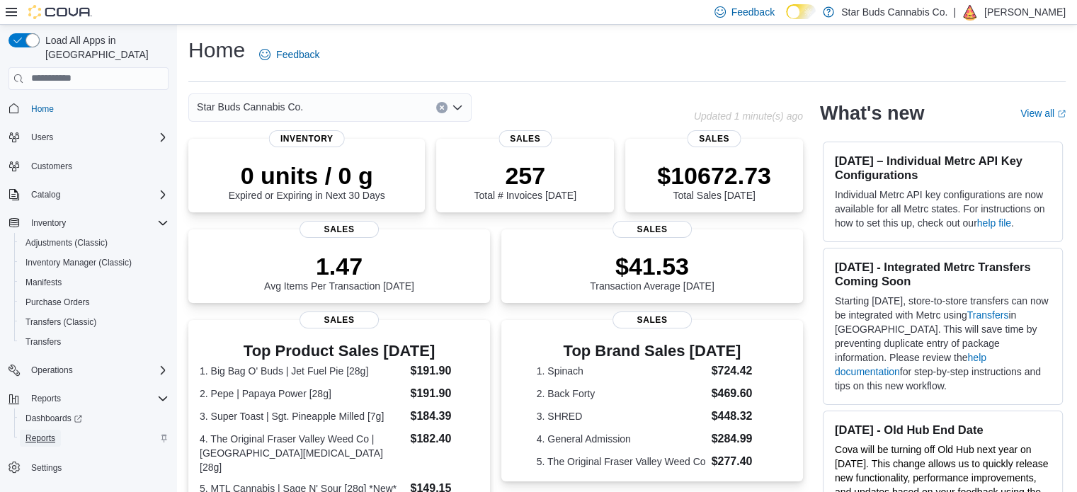
click at [43, 432] on span "Reports" at bounding box center [40, 437] width 30 height 11
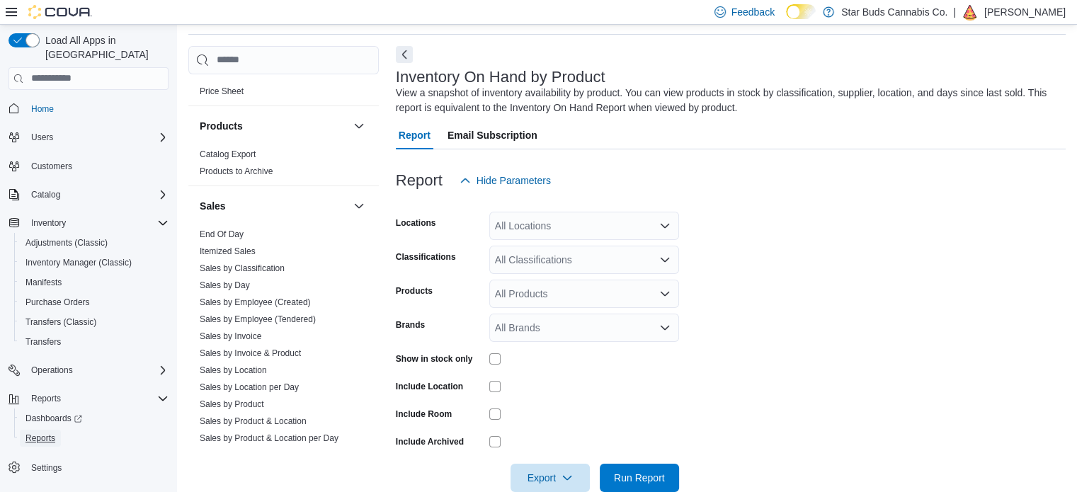
scroll to position [982, 0]
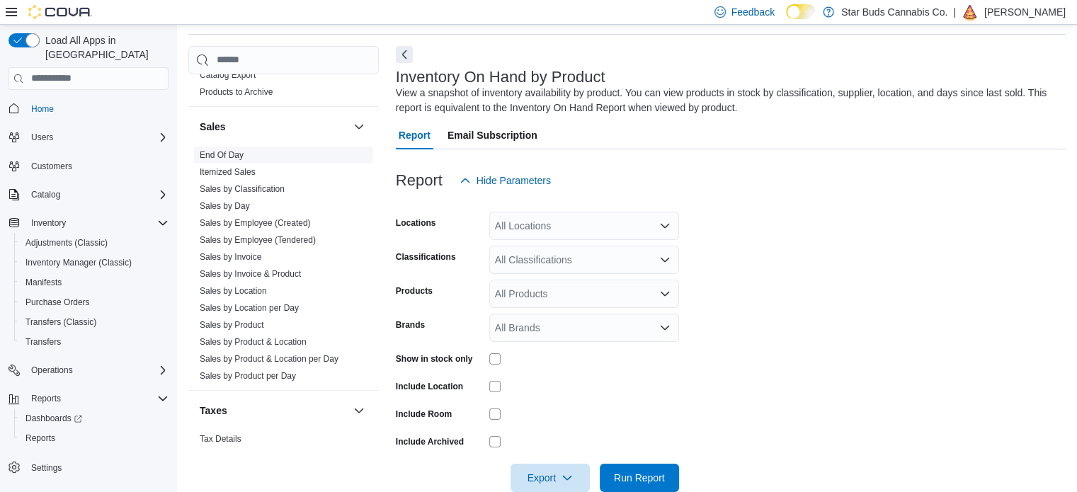
click at [218, 184] on link "Sales by Classification" at bounding box center [242, 189] width 85 height 10
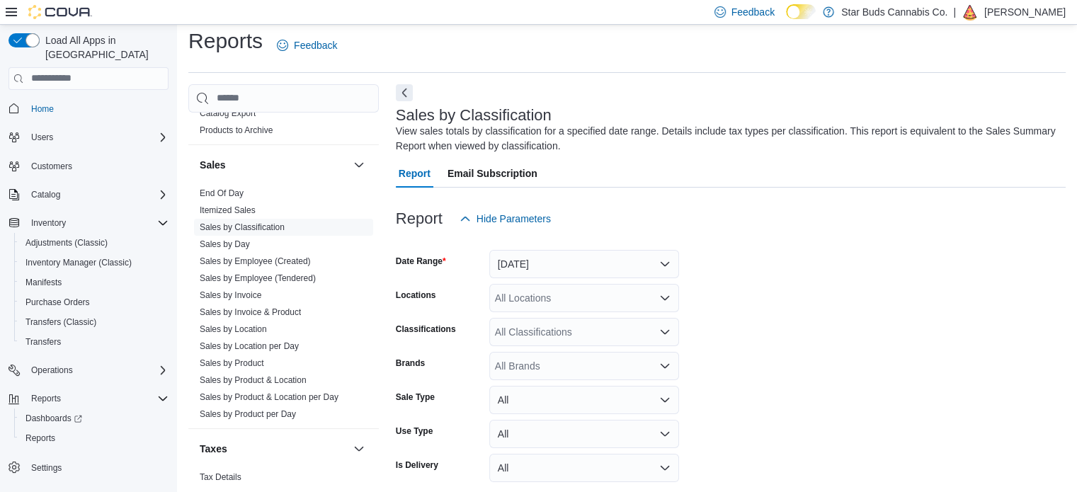
scroll to position [47, 0]
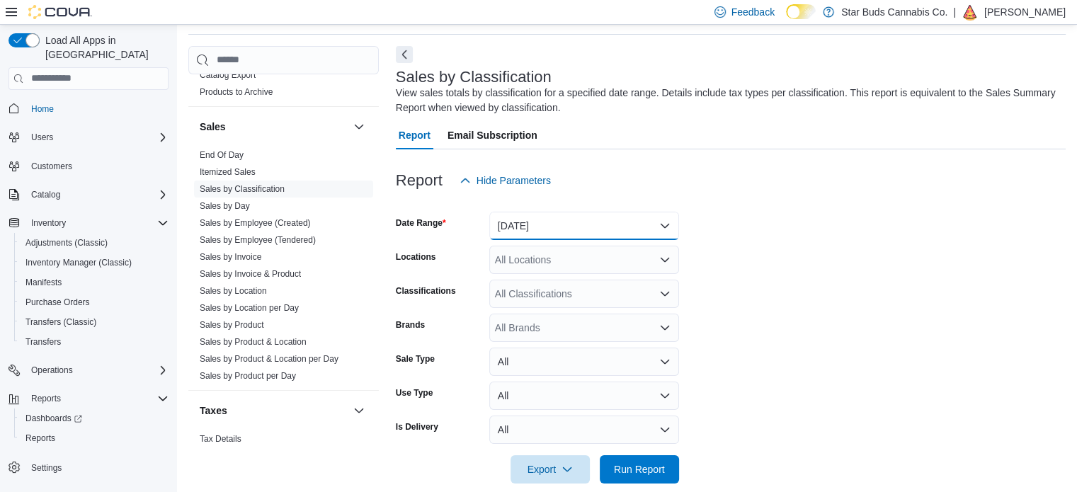
click at [575, 219] on button "[DATE]" at bounding box center [584, 226] width 190 height 28
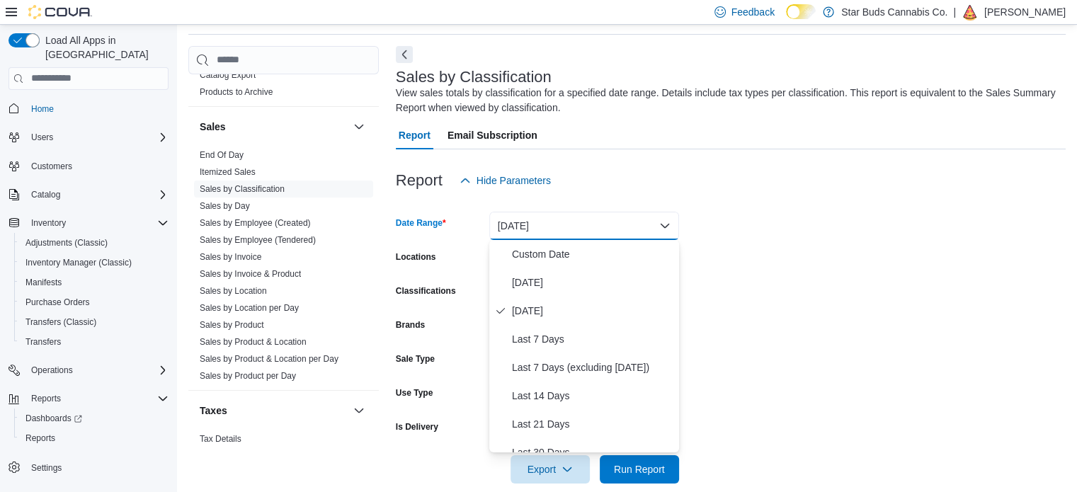
click at [563, 239] on button "[DATE]" at bounding box center [584, 226] width 190 height 28
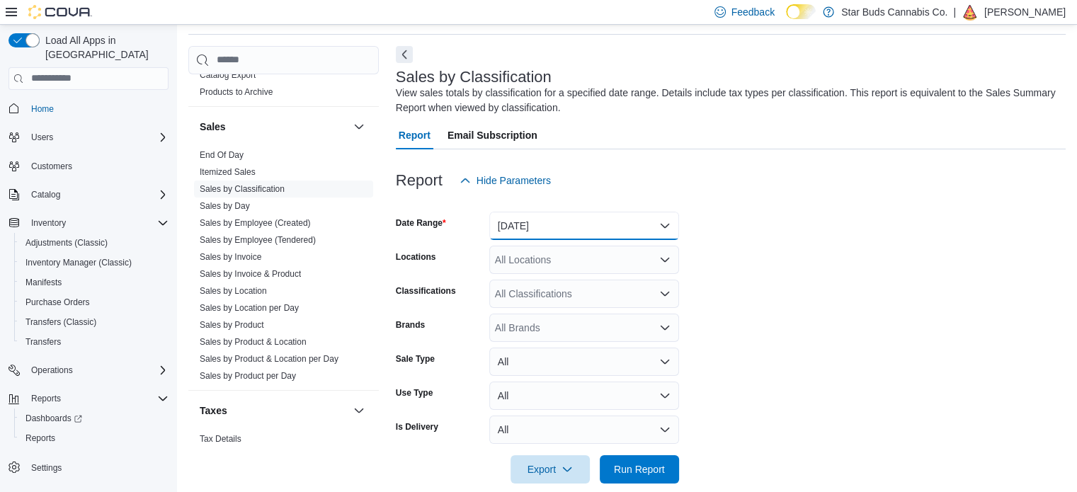
click at [534, 231] on button "[DATE]" at bounding box center [584, 226] width 190 height 28
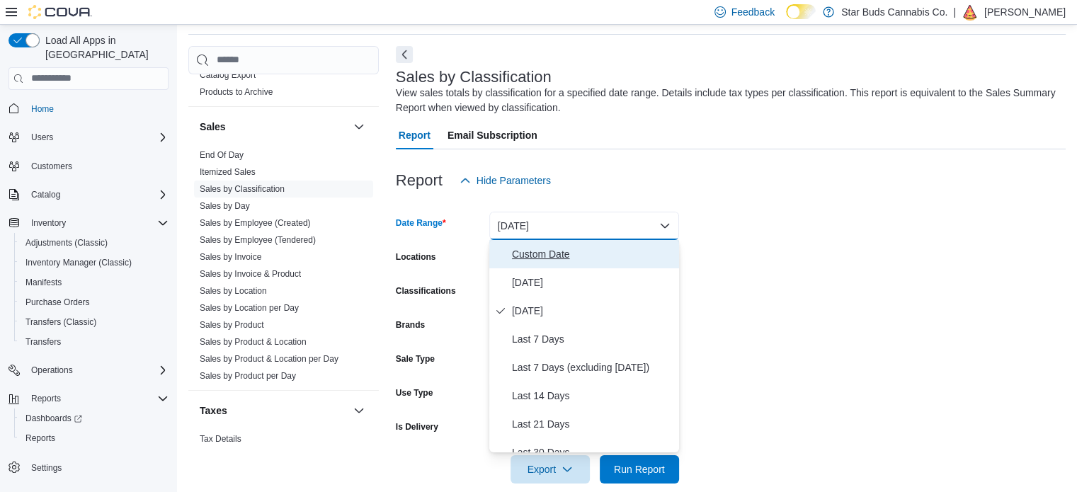
click at [528, 258] on span "Custom Date" at bounding box center [592, 254] width 161 height 17
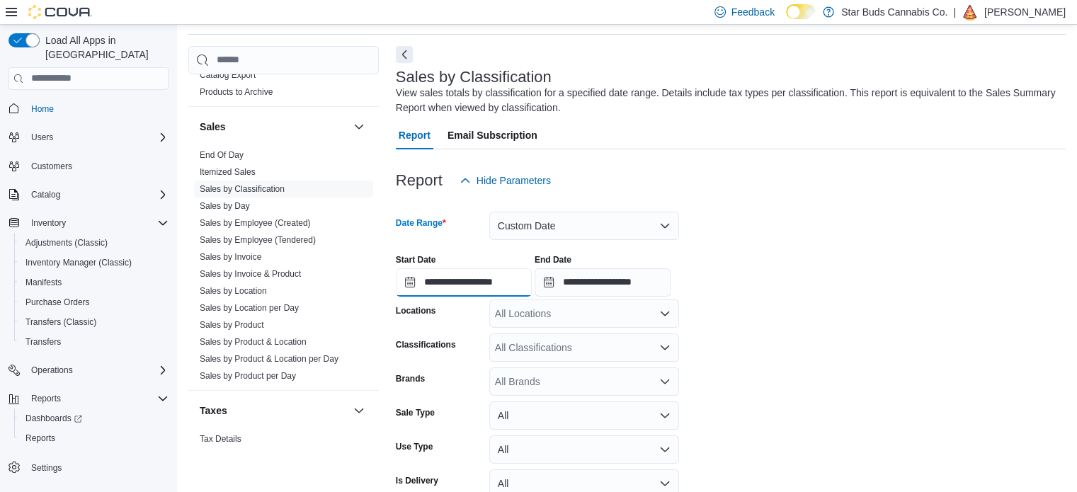
click at [476, 285] on input "**********" at bounding box center [464, 282] width 136 height 28
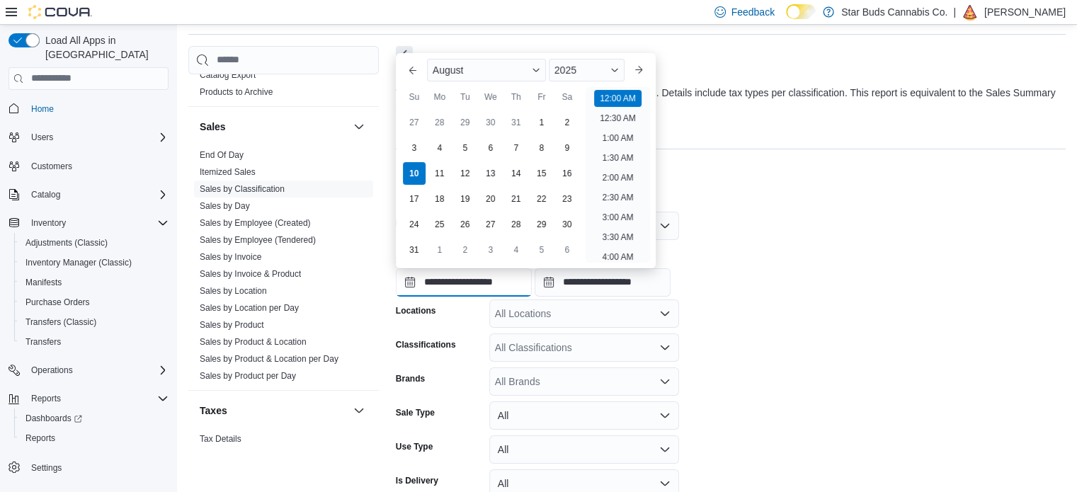
scroll to position [44, 0]
click at [437, 68] on span "August" at bounding box center [447, 69] width 31 height 11
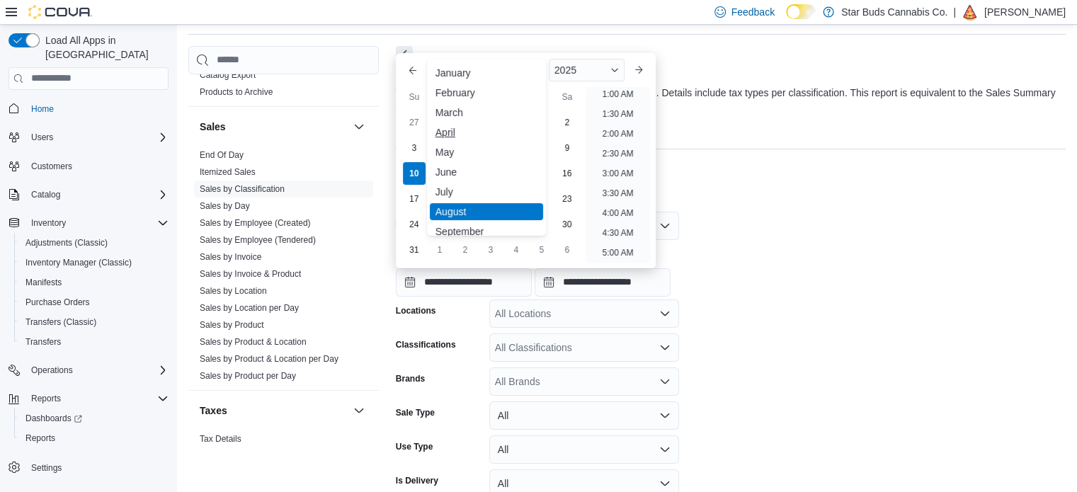
click at [459, 132] on div "April" at bounding box center [486, 132] width 113 height 17
type input "**********"
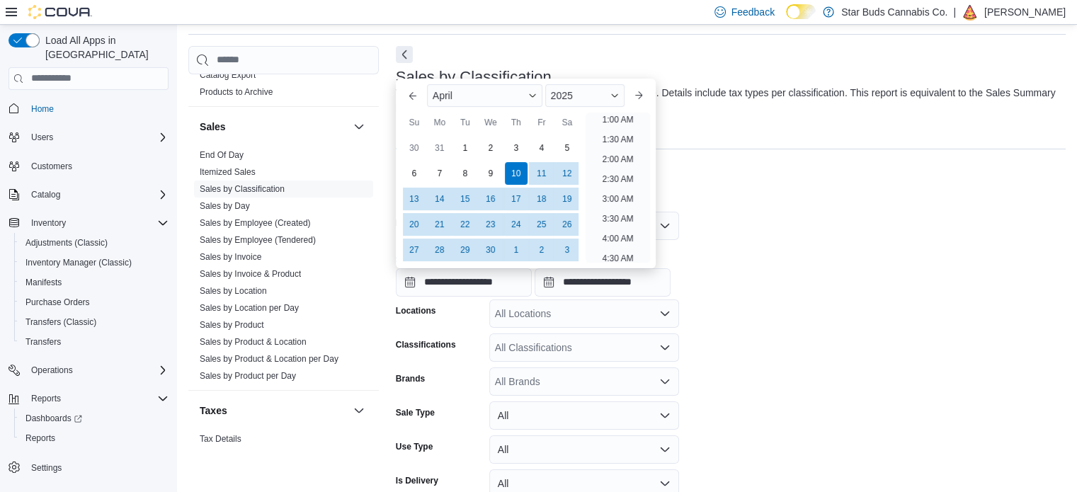
scroll to position [3, 0]
click at [810, 222] on form "**********" at bounding box center [731, 366] width 670 height 343
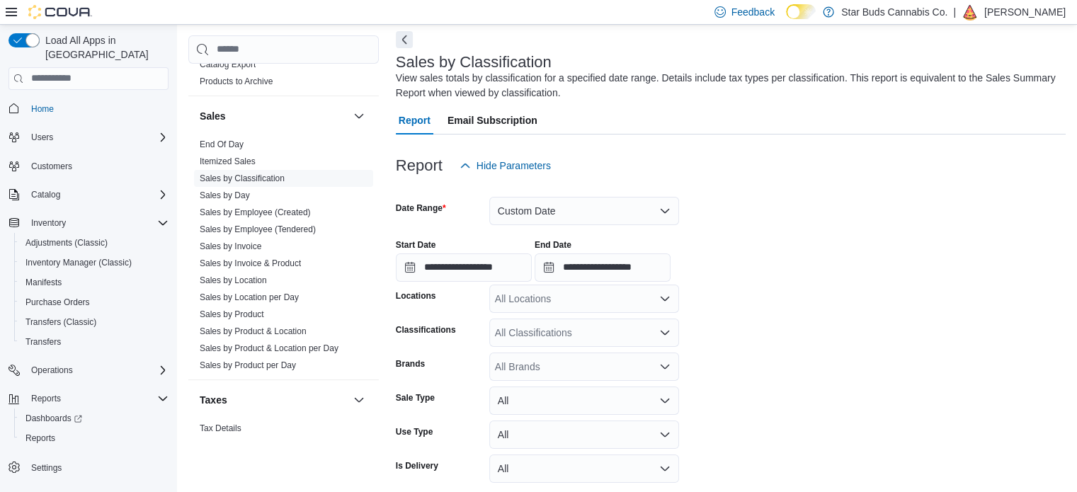
scroll to position [63, 0]
click at [566, 293] on div "All Locations" at bounding box center [584, 298] width 190 height 28
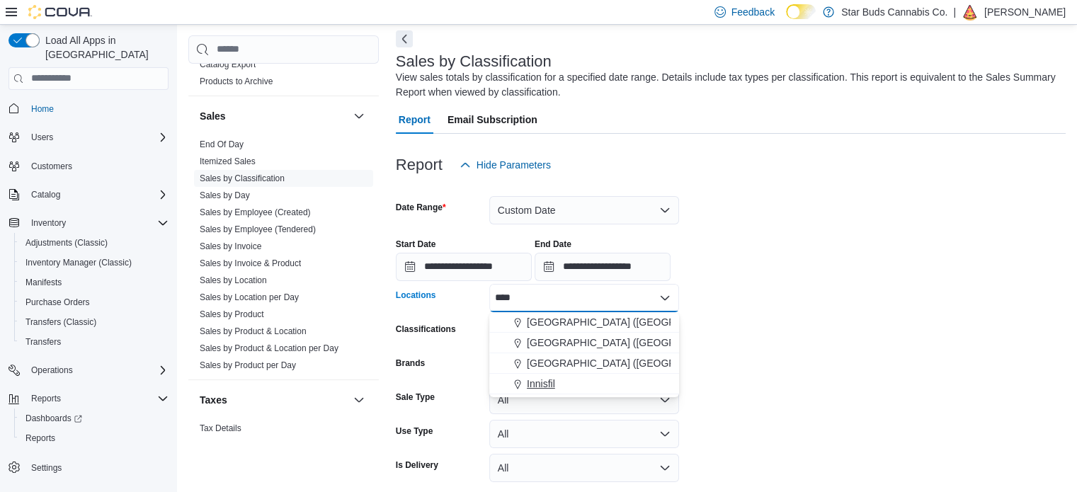
type input "****"
click at [541, 393] on button "Innisfil" at bounding box center [584, 384] width 190 height 21
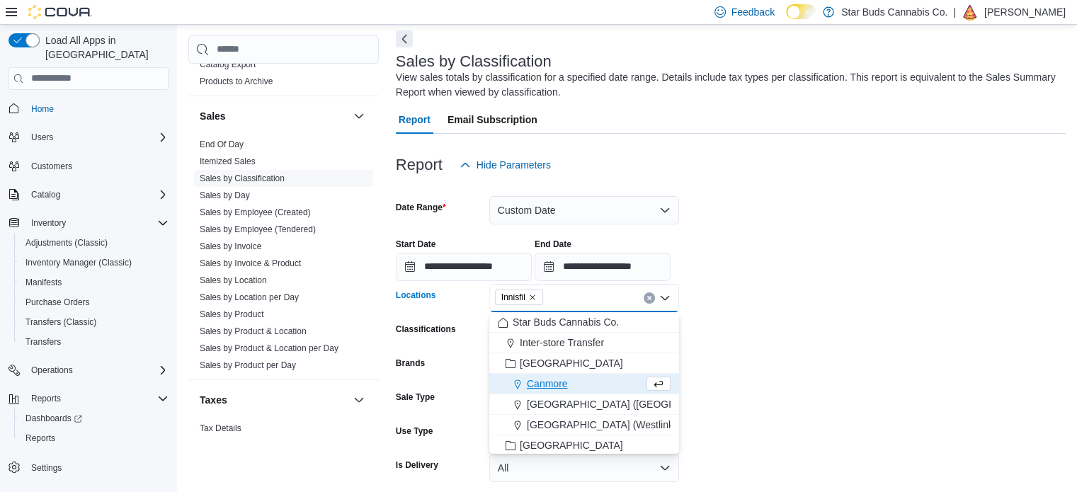
click at [769, 236] on div "**********" at bounding box center [731, 254] width 670 height 54
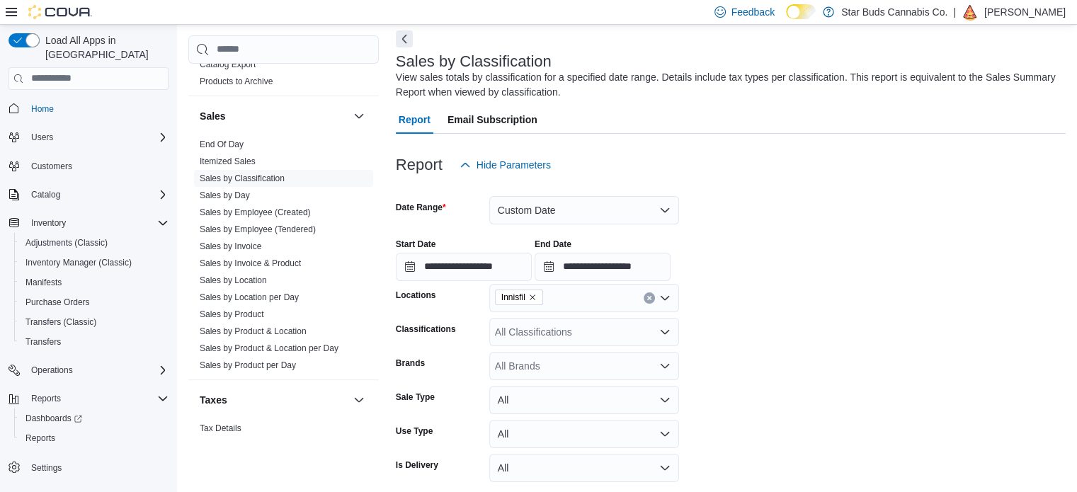
click at [631, 328] on div "All Classifications" at bounding box center [584, 332] width 190 height 28
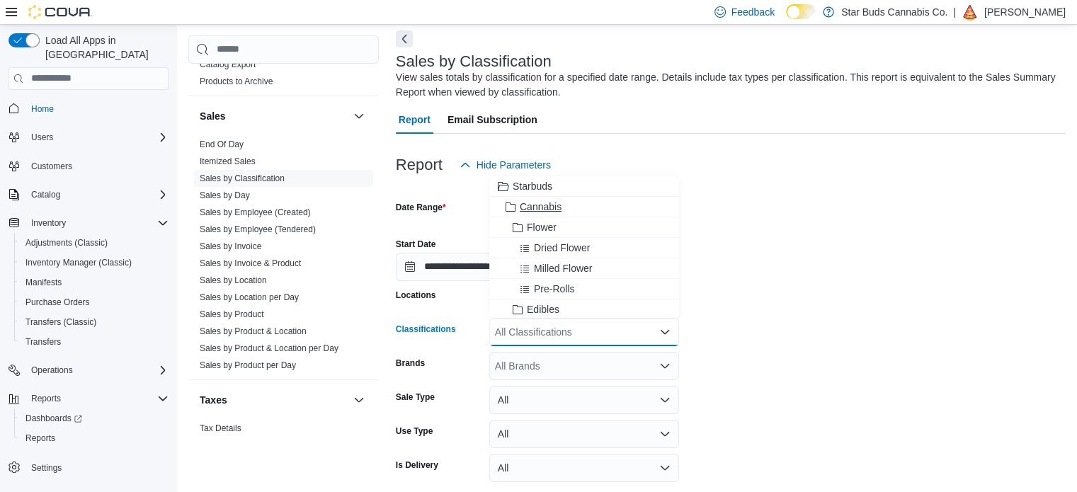
click at [583, 200] on div "Cannabis" at bounding box center [584, 207] width 173 height 14
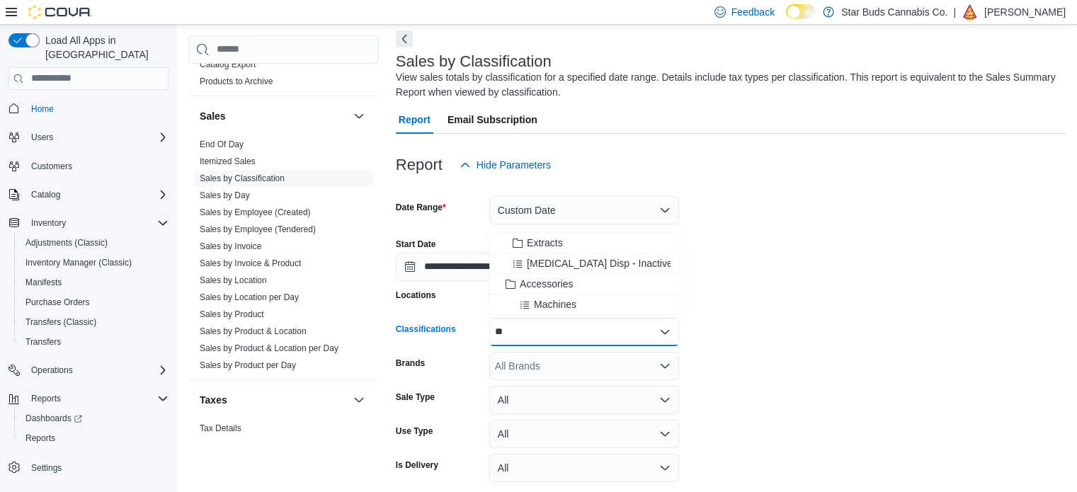
scroll to position [0, 0]
type input "***"
click at [539, 311] on span "Accessories" at bounding box center [546, 306] width 53 height 14
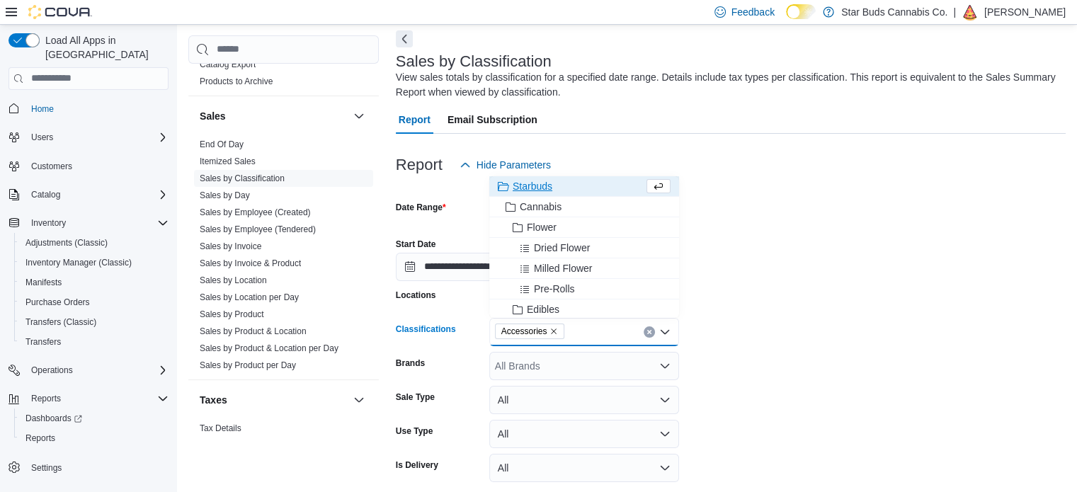
click at [788, 348] on form "**********" at bounding box center [731, 350] width 670 height 343
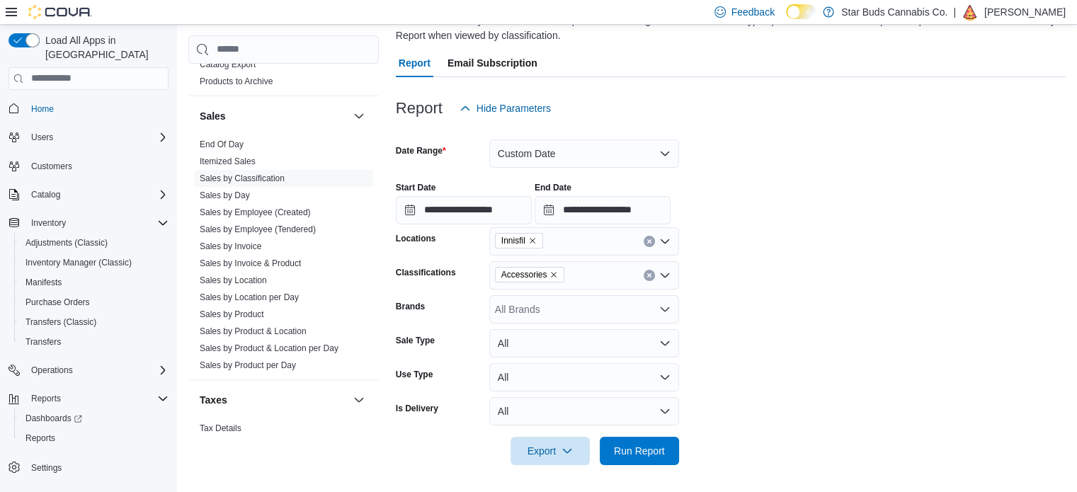
scroll to position [110, 0]
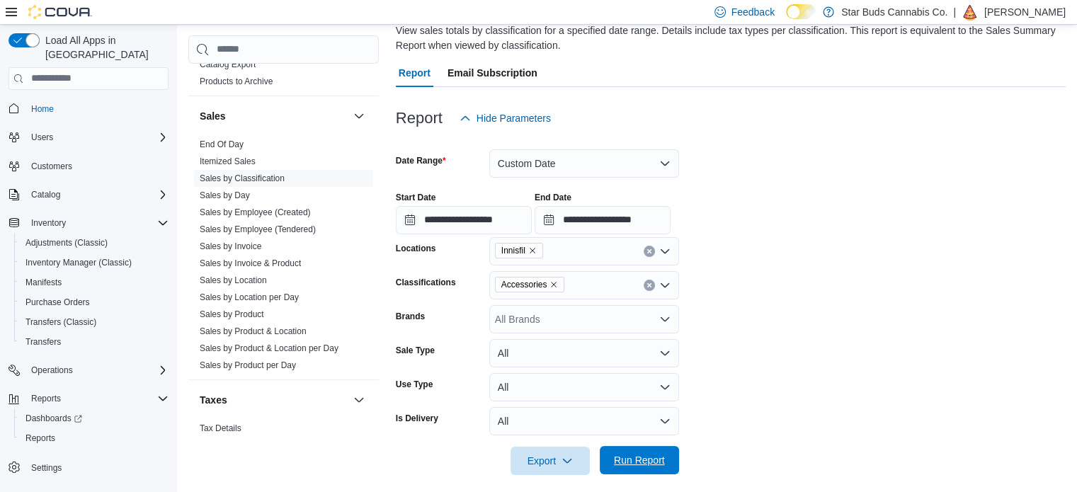
click at [623, 472] on span "Run Report" at bounding box center [639, 460] width 62 height 28
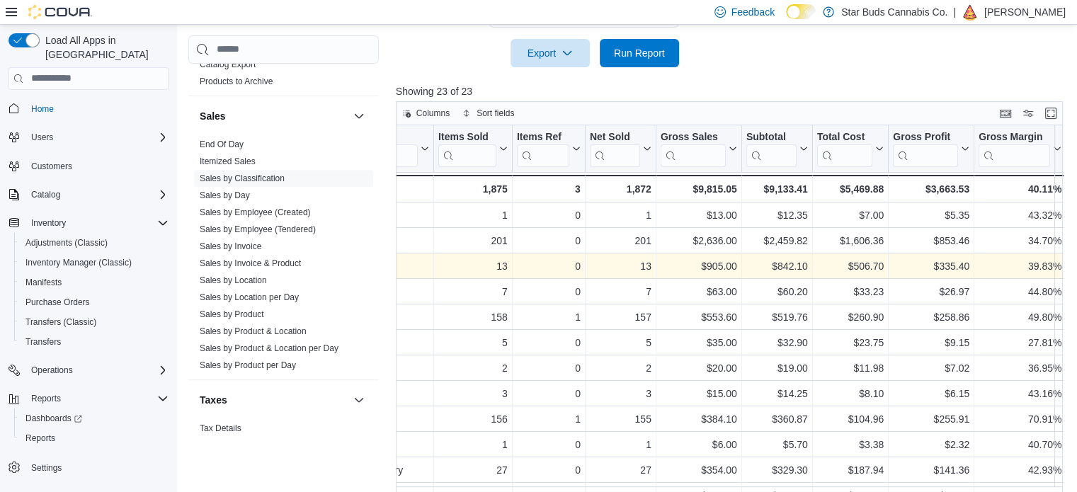
scroll to position [0, 85]
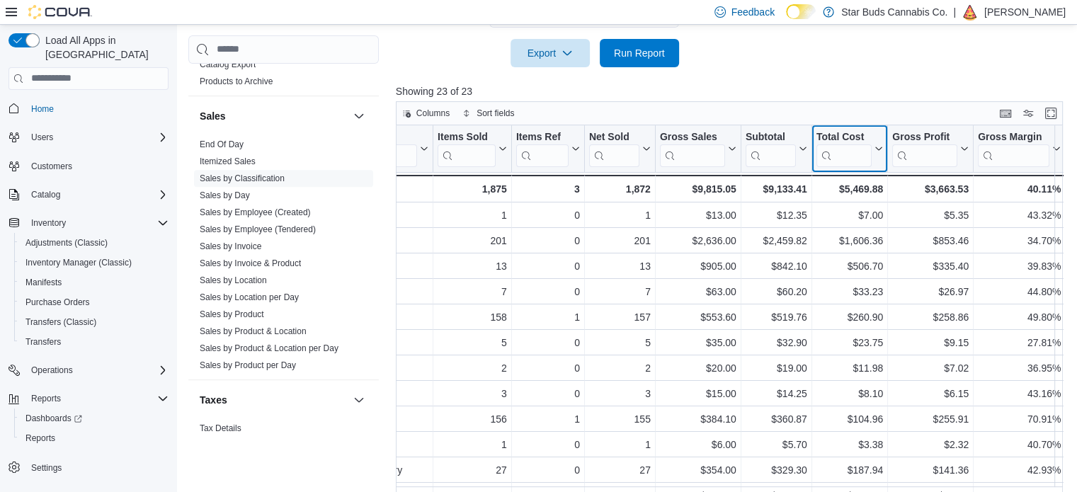
click at [878, 147] on icon at bounding box center [876, 148] width 11 height 8
click at [920, 79] on div at bounding box center [733, 75] width 674 height 17
click at [872, 149] on icon at bounding box center [876, 148] width 11 height 8
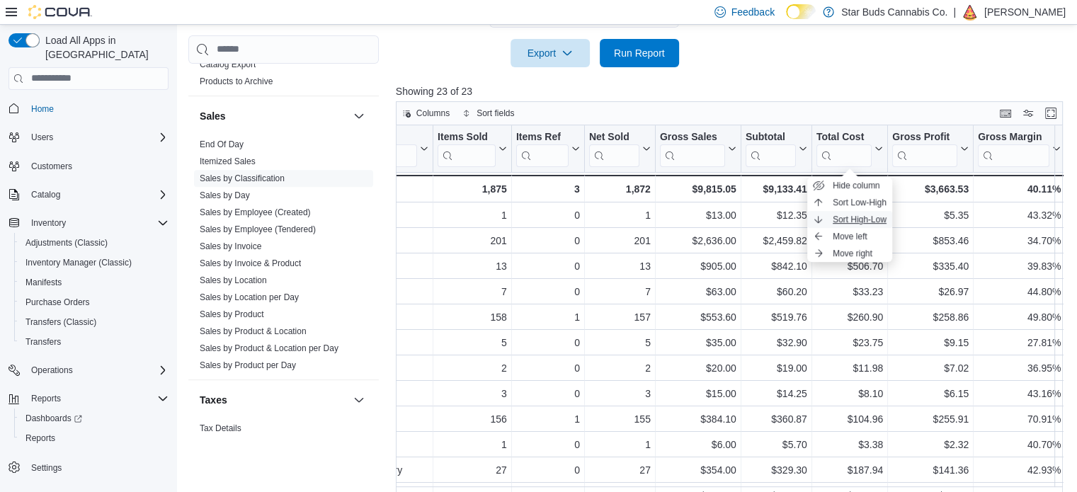
click at [869, 225] on span "Sort High-Low" at bounding box center [859, 219] width 54 height 11
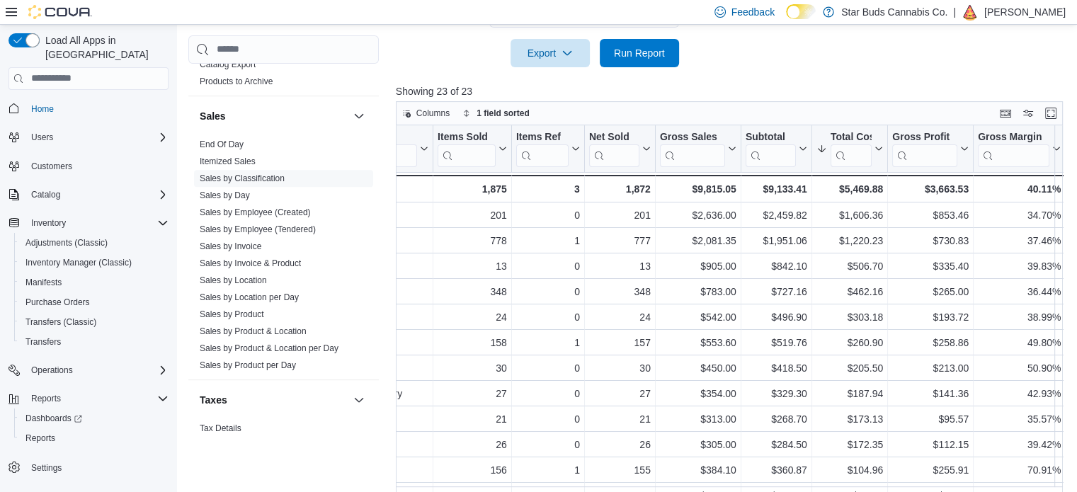
click at [901, 74] on div at bounding box center [733, 75] width 674 height 17
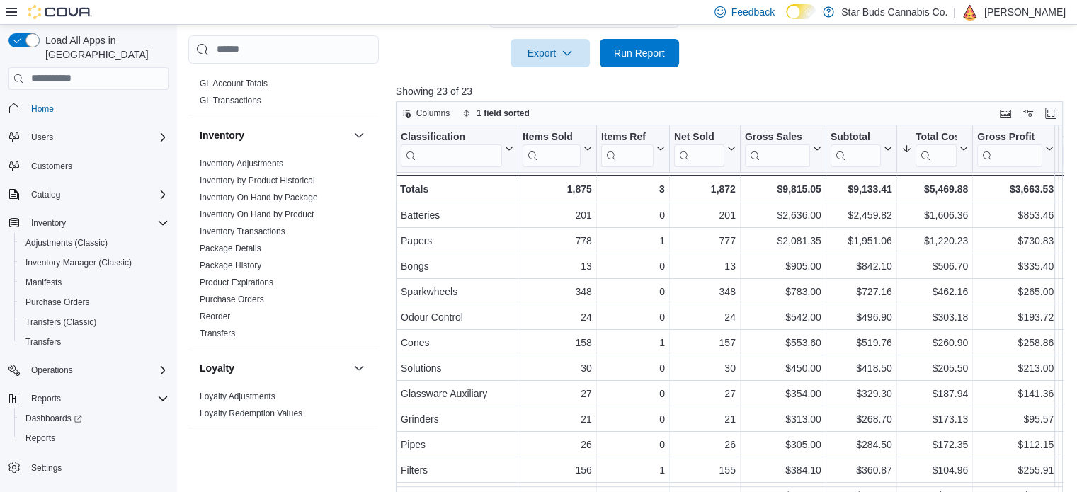
scroll to position [444, 0]
click at [232, 308] on span "Reorder" at bounding box center [283, 316] width 179 height 17
click at [210, 311] on link "Reorder" at bounding box center [215, 316] width 30 height 10
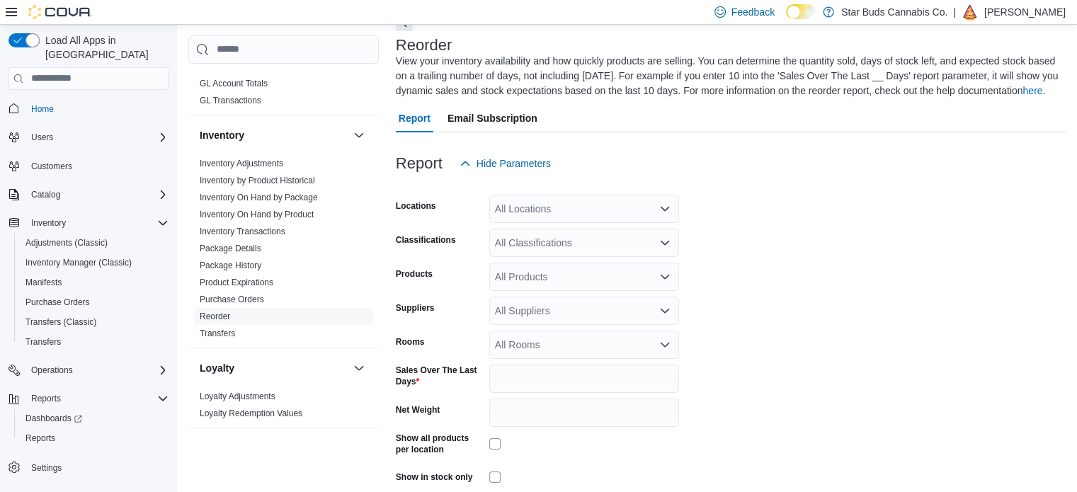
scroll to position [62, 0]
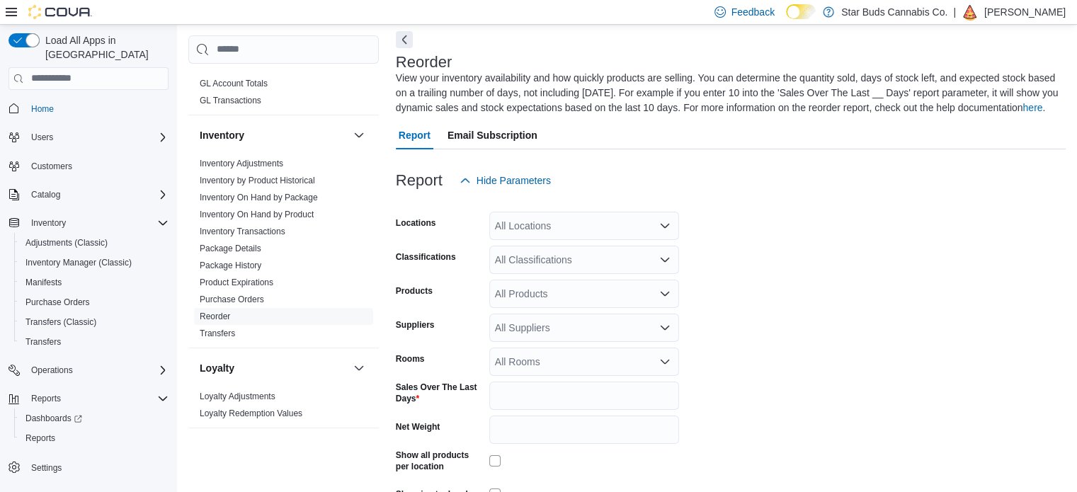
click at [569, 228] on div "All Locations" at bounding box center [584, 226] width 190 height 28
type input "*****"
click at [536, 245] on span "Innisfil" at bounding box center [541, 250] width 28 height 14
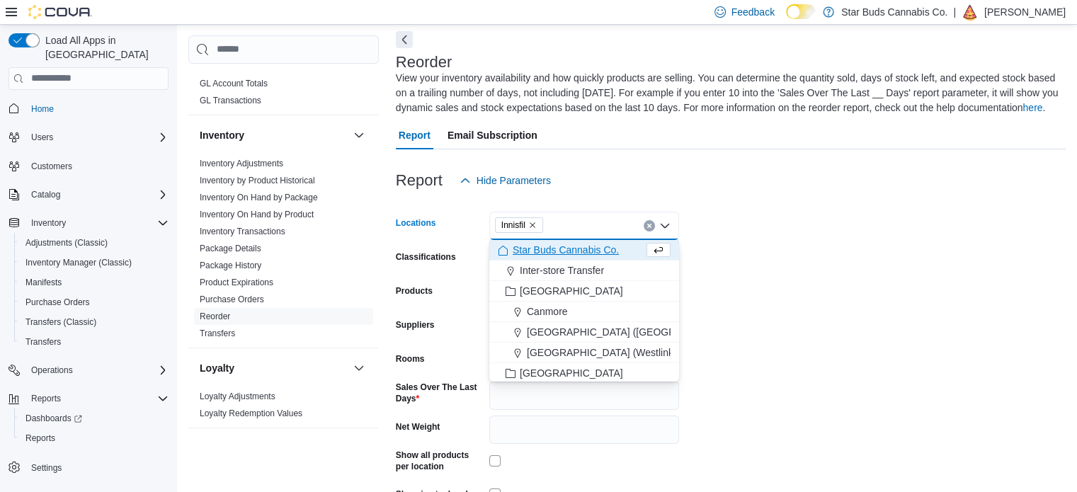
click at [852, 308] on form "Locations Innisfil Combo box. Selected. Innisfil. Press Backspace to delete Inn…" at bounding box center [731, 370] width 670 height 350
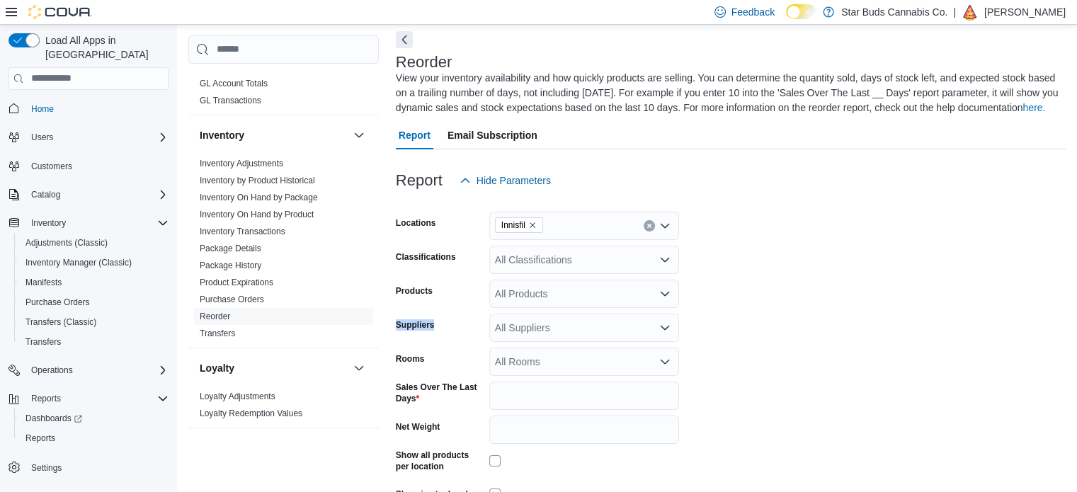
drag, startPoint x: 852, startPoint y: 308, endPoint x: 659, endPoint y: 269, distance: 197.1
click at [659, 269] on form "Locations Innisfil Classifications All Classifications Products All Products Su…" at bounding box center [731, 370] width 670 height 350
click at [639, 285] on div "All Products" at bounding box center [584, 294] width 190 height 28
click at [566, 258] on div "All Classifications" at bounding box center [584, 260] width 190 height 28
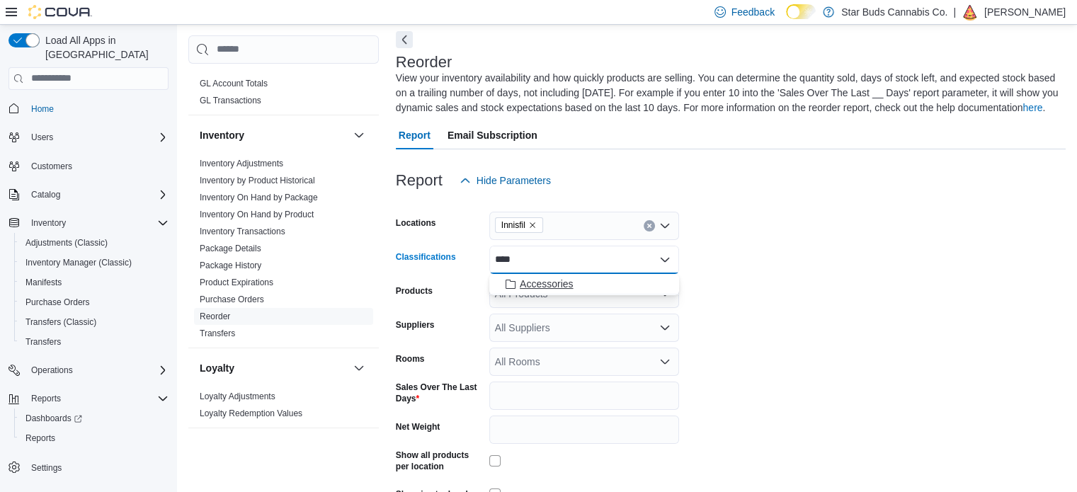
type input "****"
click at [569, 277] on span "Accessories" at bounding box center [546, 284] width 53 height 14
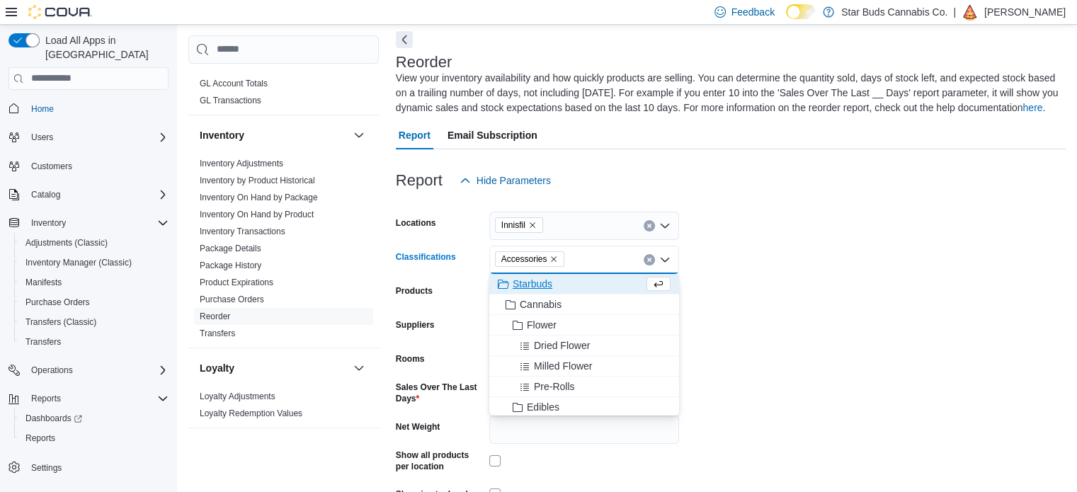
click at [845, 347] on form "Locations Innisfil Classifications Accessories Combo box. Selected. Accessories…" at bounding box center [731, 370] width 670 height 350
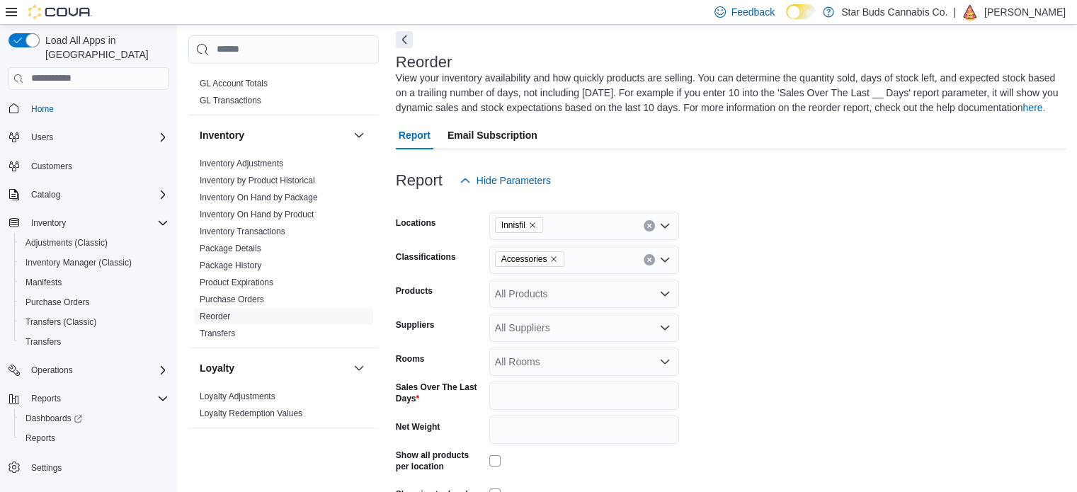
scroll to position [142, 0]
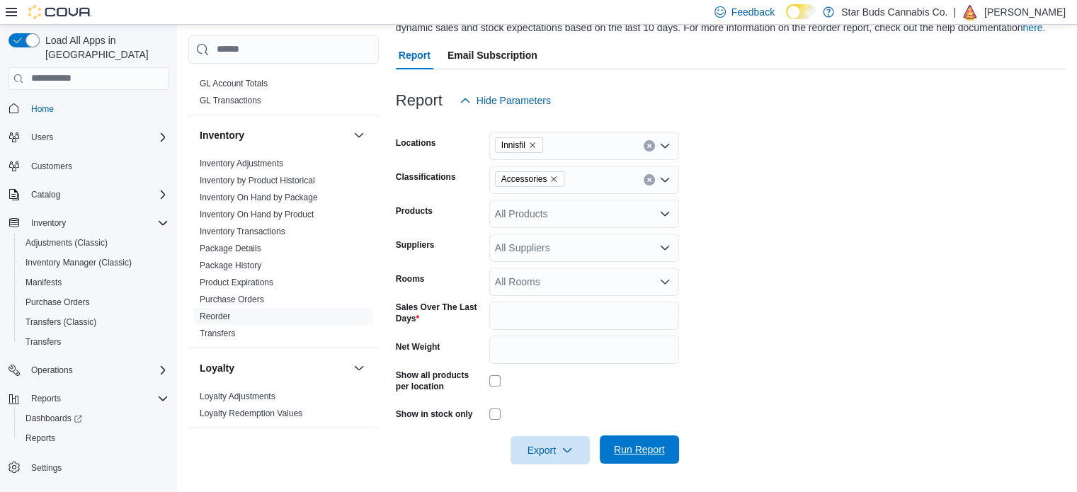
click at [637, 447] on span "Run Report" at bounding box center [639, 449] width 51 height 14
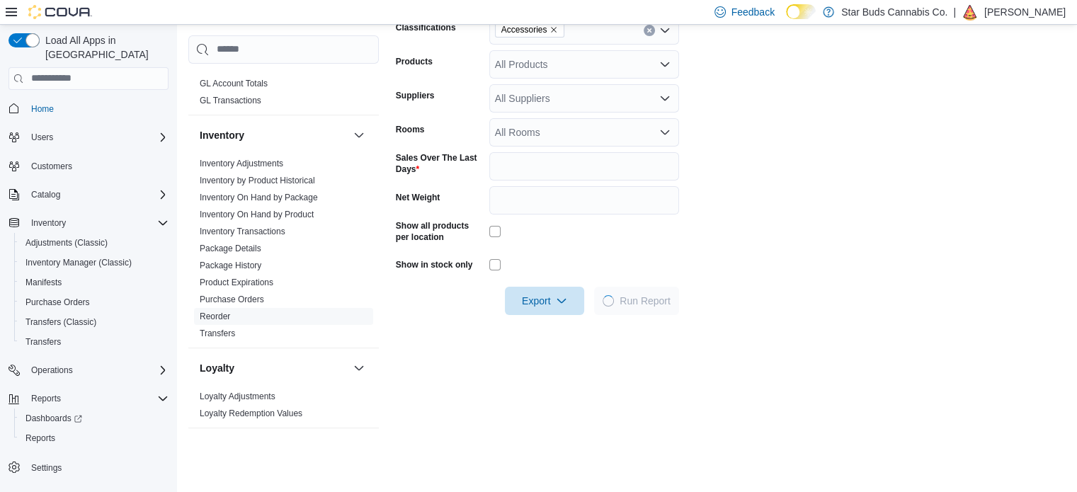
scroll to position [290, 0]
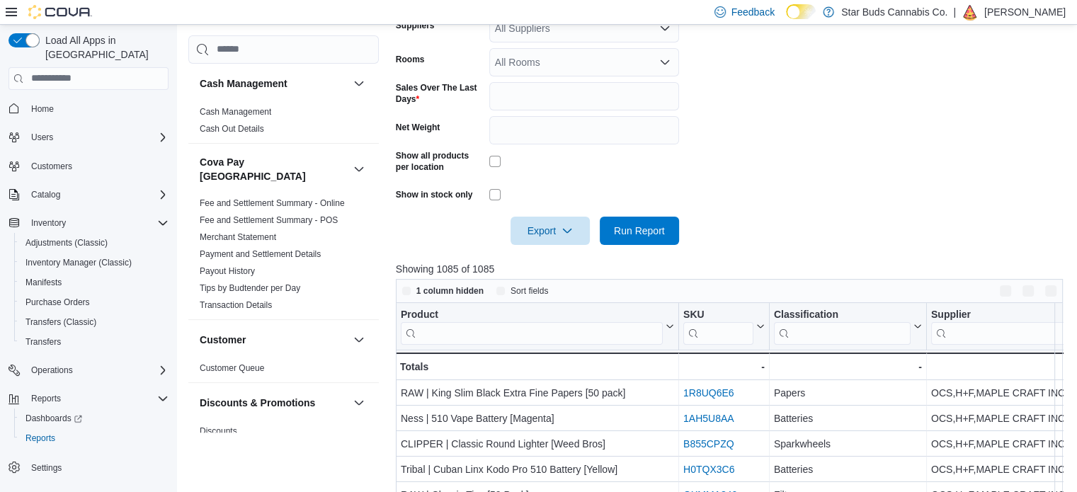
scroll to position [476, 0]
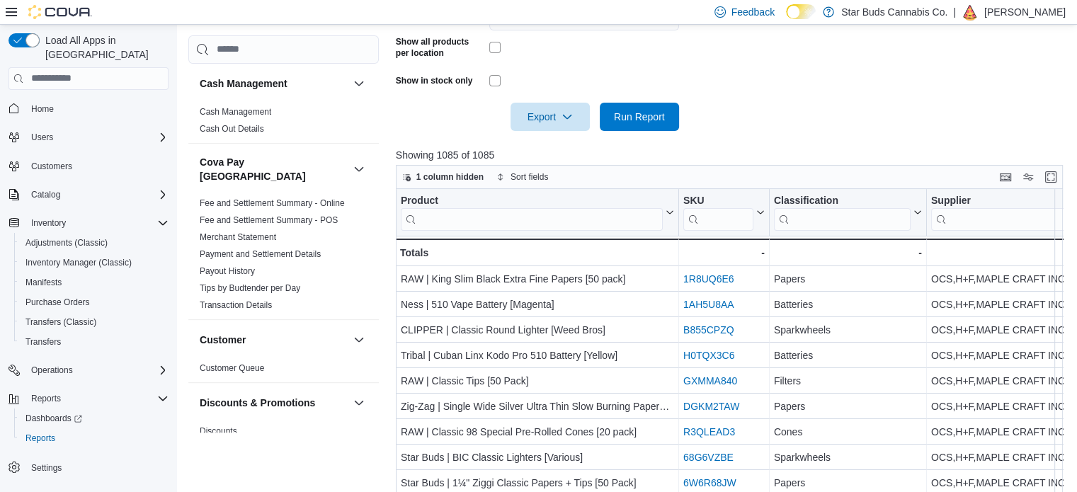
click at [635, 137] on div at bounding box center [733, 139] width 674 height 17
click at [519, 122] on span "Export" at bounding box center [550, 116] width 62 height 28
click at [553, 134] on button "Export to Excel" at bounding box center [552, 145] width 81 height 28
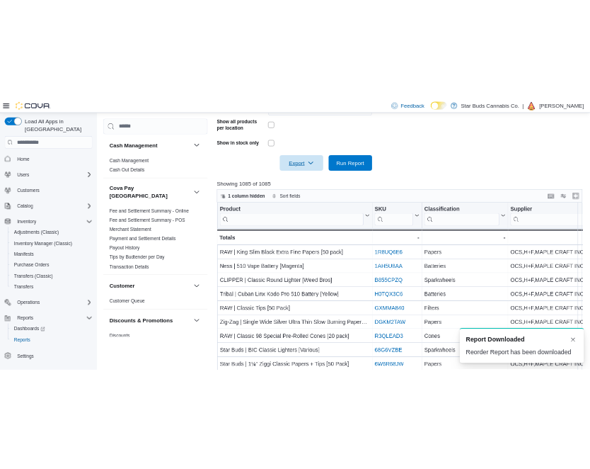
scroll to position [0, 0]
